Goal: Task Accomplishment & Management: Use online tool/utility

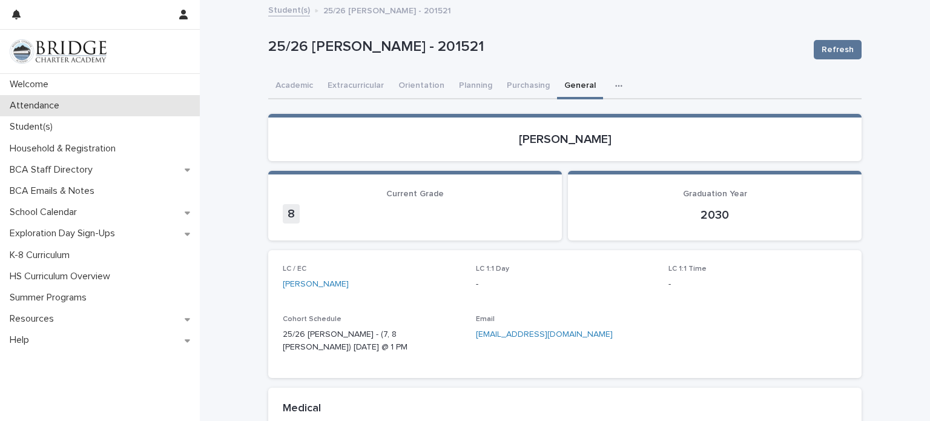
click at [120, 106] on div "Attendance" at bounding box center [100, 105] width 200 height 21
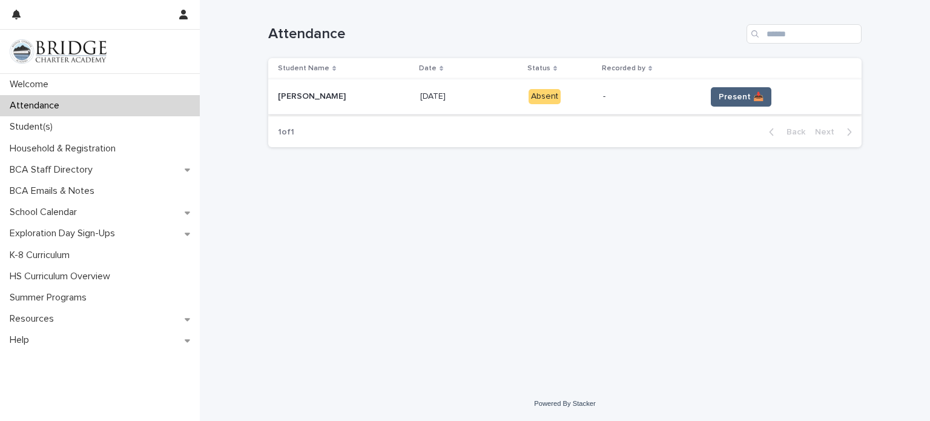
click at [726, 100] on span "Present 📥" at bounding box center [740, 97] width 45 height 12
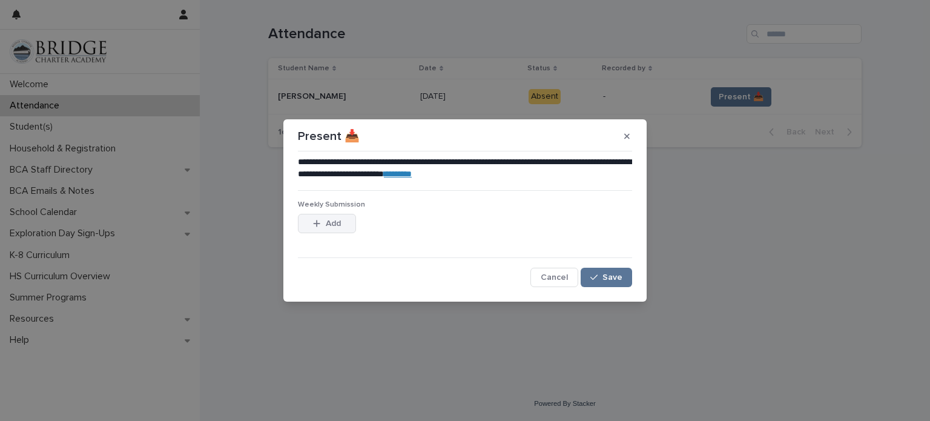
click at [331, 223] on span "Add" at bounding box center [333, 223] width 15 height 8
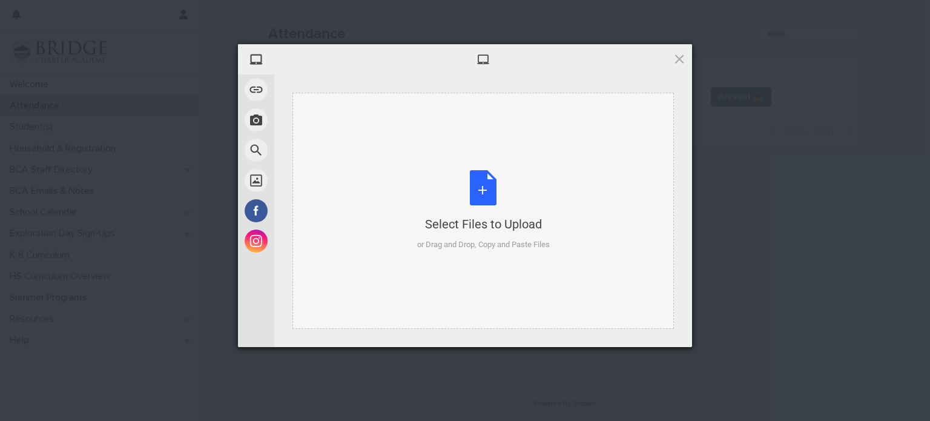
click at [473, 196] on div "Select Files to Upload or Drag and Drop, Copy and Paste Files" at bounding box center [483, 210] width 133 height 80
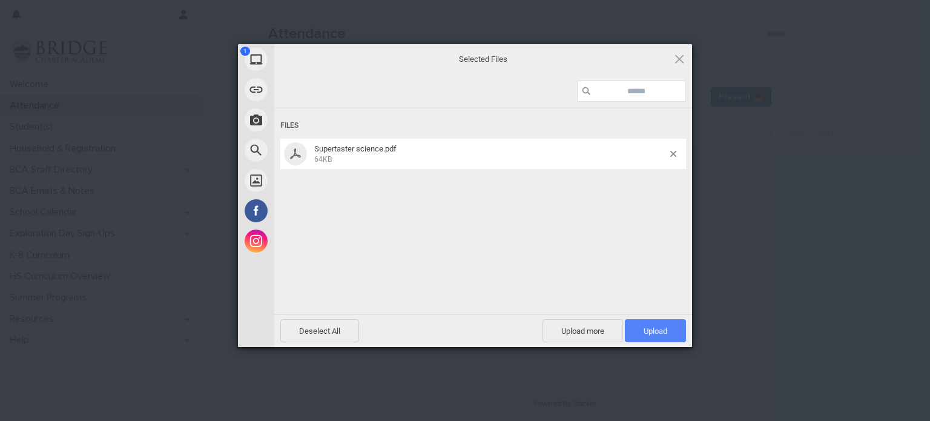
click at [654, 326] on span "Upload 1" at bounding box center [655, 330] width 24 height 9
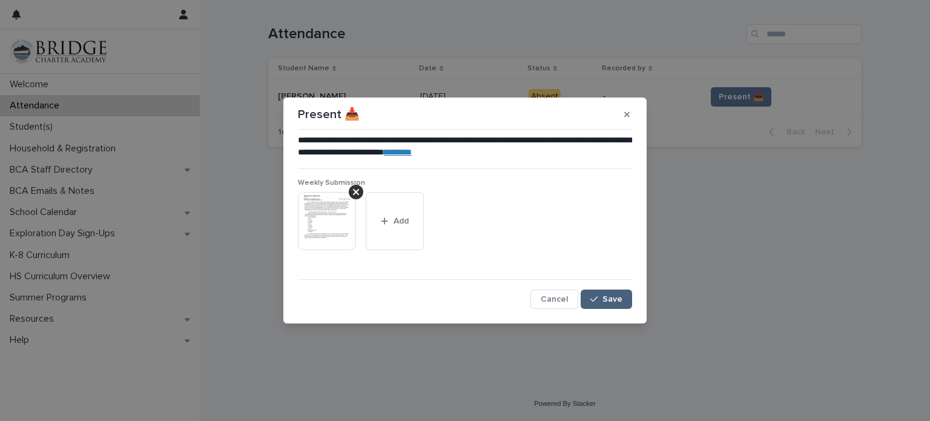
click at [605, 297] on span "Save" at bounding box center [612, 299] width 20 height 8
